Goal: Task Accomplishment & Management: Manage account settings

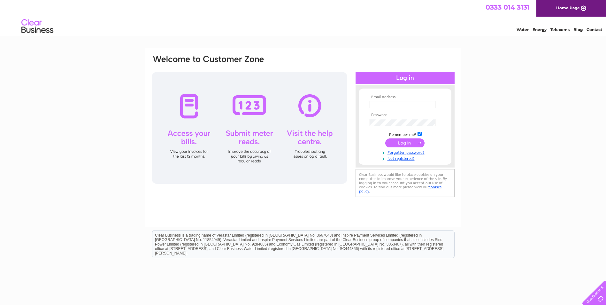
type input "[EMAIL_ADDRESS][DOMAIN_NAME]"
click at [190, 103] on div at bounding box center [250, 128] width 196 height 112
click at [403, 141] on input "submit" at bounding box center [404, 142] width 39 height 9
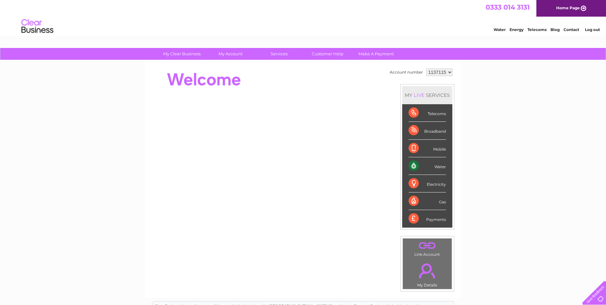
click at [430, 165] on div "Water" at bounding box center [427, 166] width 37 height 18
click at [411, 166] on div "Water" at bounding box center [427, 166] width 37 height 18
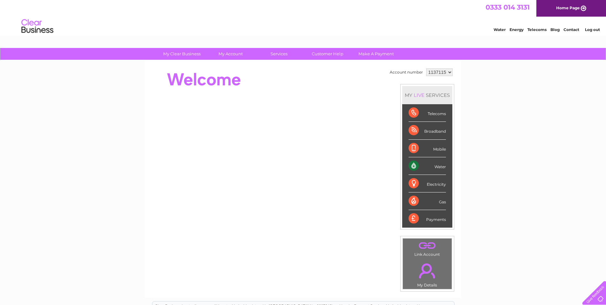
click at [409, 166] on div "Water" at bounding box center [427, 166] width 37 height 18
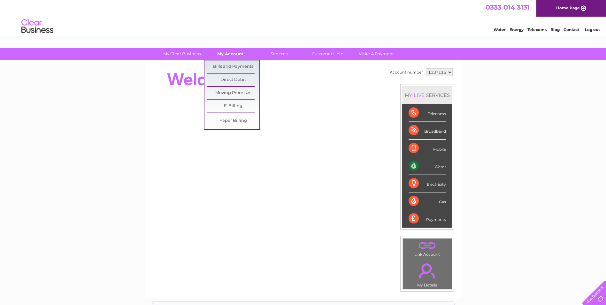
click at [221, 52] on link "My Account" at bounding box center [230, 54] width 53 height 12
click at [223, 67] on link "Bills and Payments" at bounding box center [233, 66] width 53 height 13
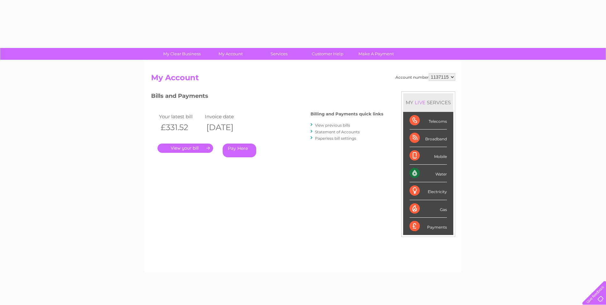
click at [188, 148] on link "." at bounding box center [186, 147] width 56 height 9
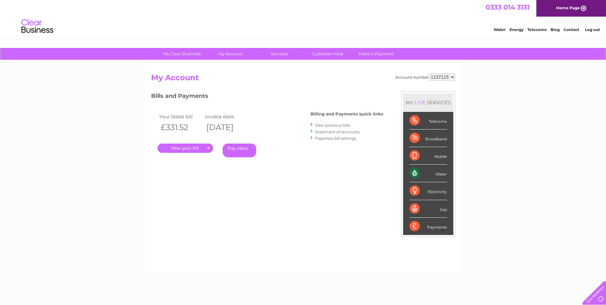
click at [188, 148] on link "." at bounding box center [186, 147] width 56 height 9
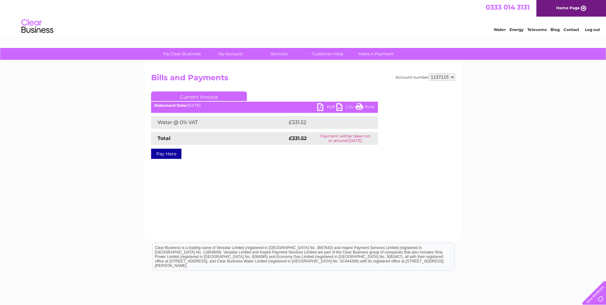
click at [323, 105] on link "PDF" at bounding box center [326, 107] width 19 height 9
click at [321, 108] on link "PDF" at bounding box center [326, 107] width 19 height 9
click at [322, 106] on link "PDF" at bounding box center [326, 107] width 19 height 9
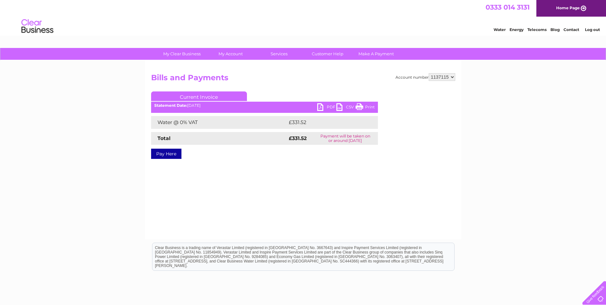
click at [323, 107] on link "PDF" at bounding box center [326, 107] width 19 height 9
